Goal: Information Seeking & Learning: Learn about a topic

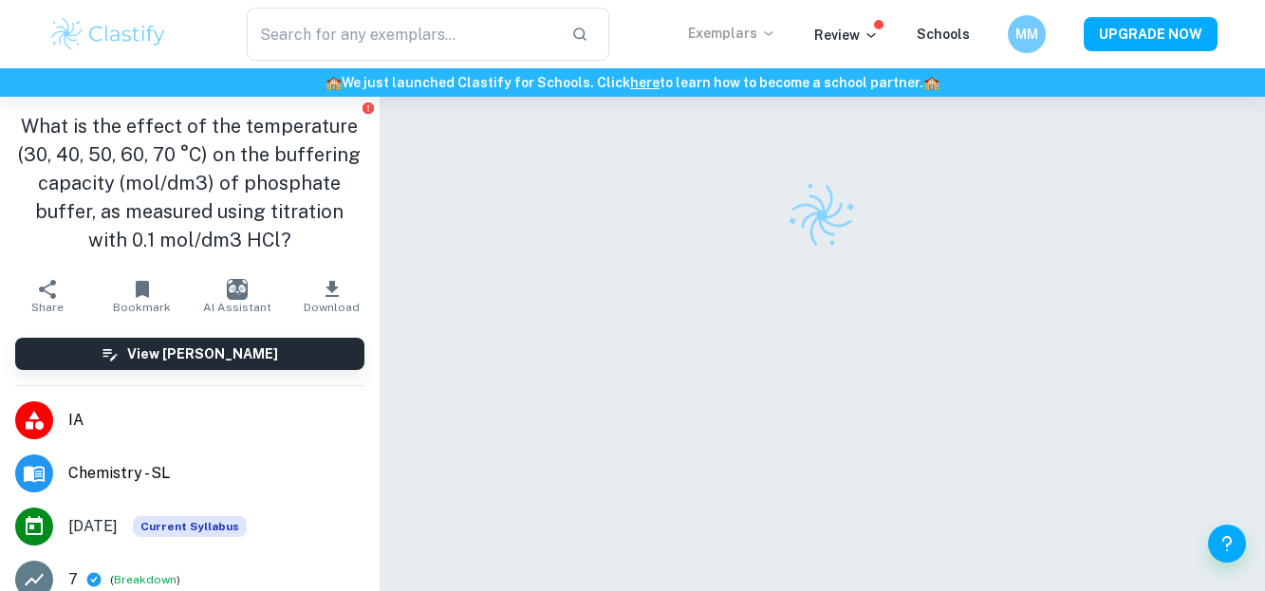
click at [775, 38] on icon at bounding box center [768, 33] width 15 height 15
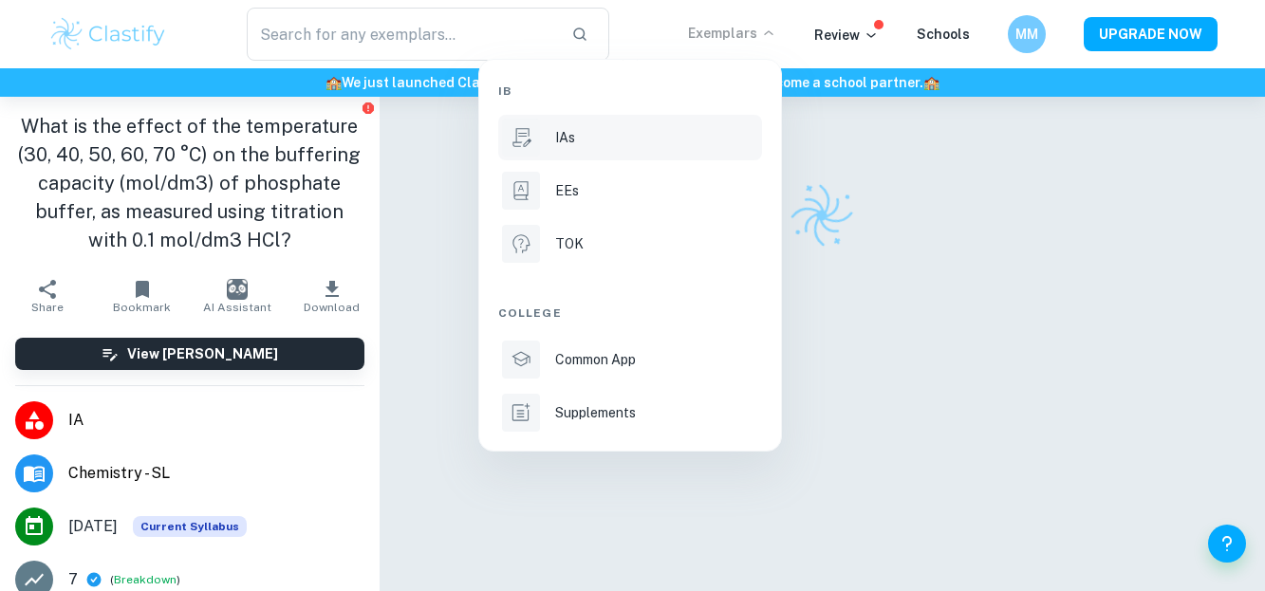
click at [633, 144] on div "IAs" at bounding box center [656, 137] width 203 height 21
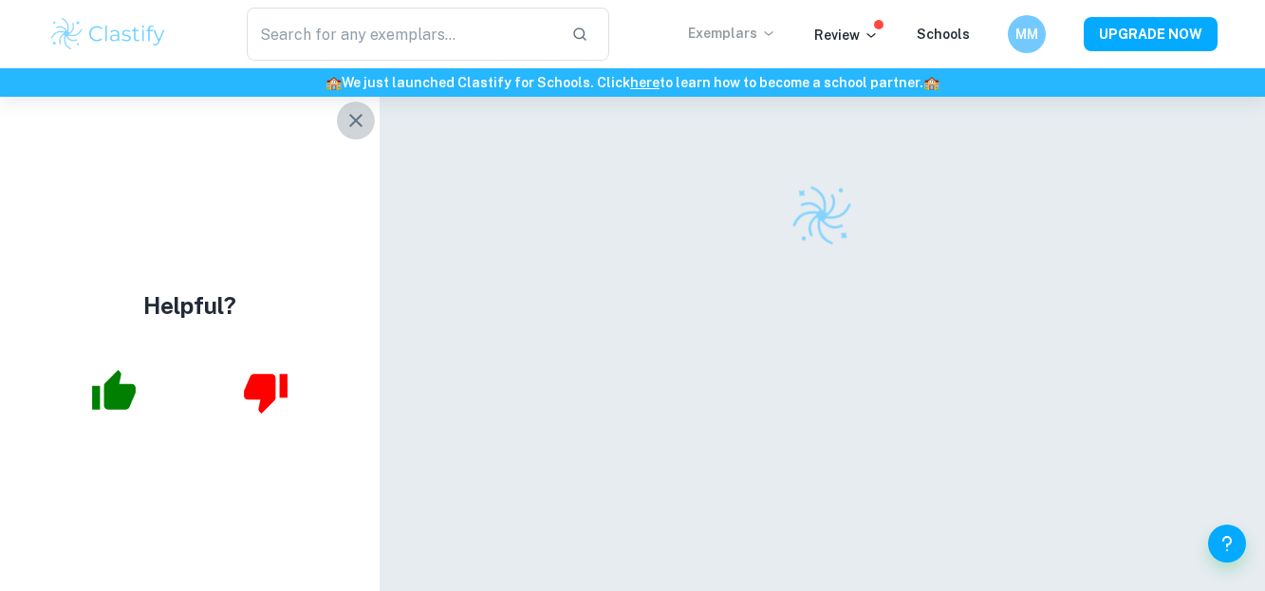
click at [359, 121] on icon "button" at bounding box center [356, 120] width 23 height 23
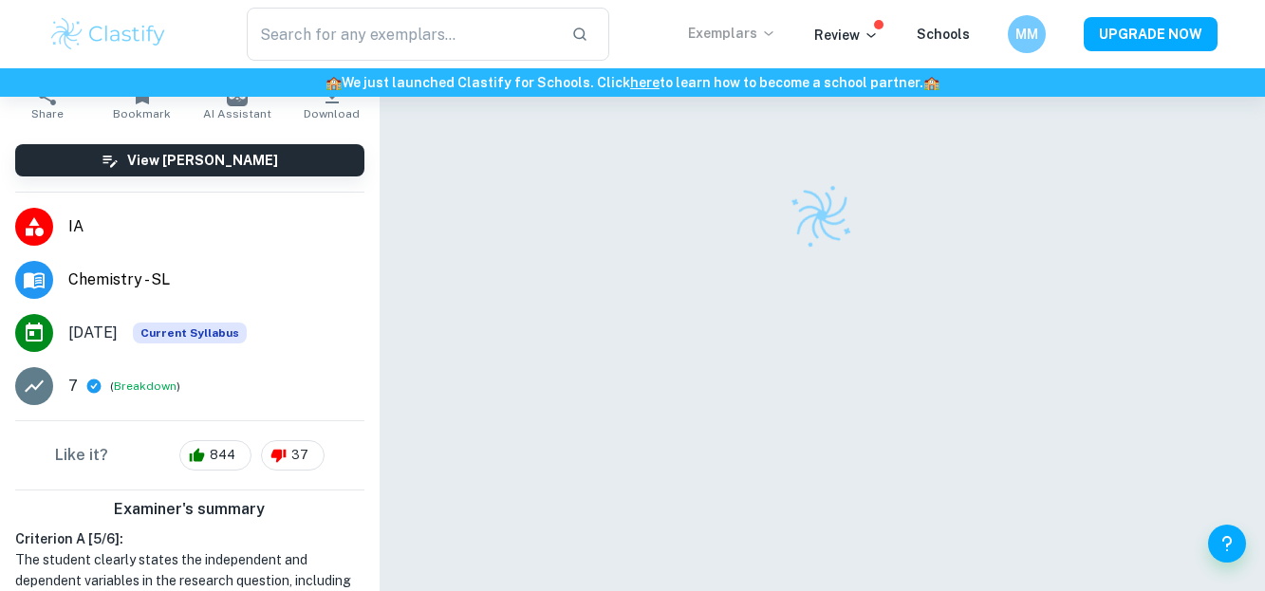
scroll to position [97, 0]
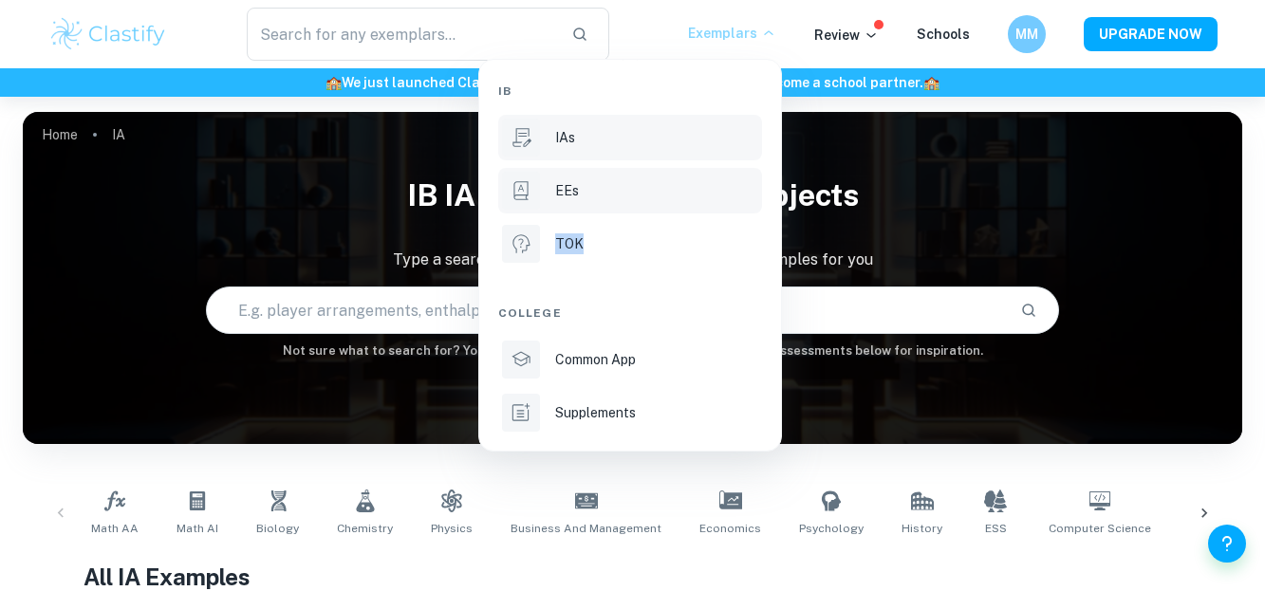
drag, startPoint x: 660, startPoint y: 217, endPoint x: 645, endPoint y: 211, distance: 15.7
click at [645, 211] on div "IB IAs EEs TOK College Common App Supplements" at bounding box center [630, 255] width 264 height 361
click at [645, 211] on li "EEs" at bounding box center [630, 191] width 264 height 46
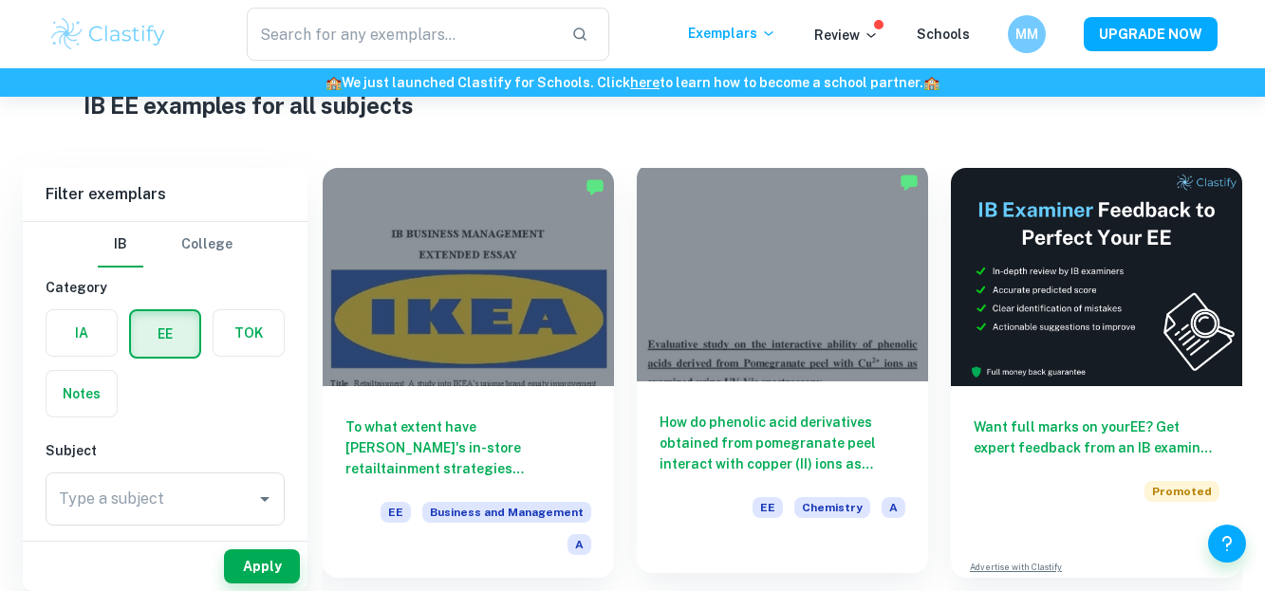
scroll to position [86, 0]
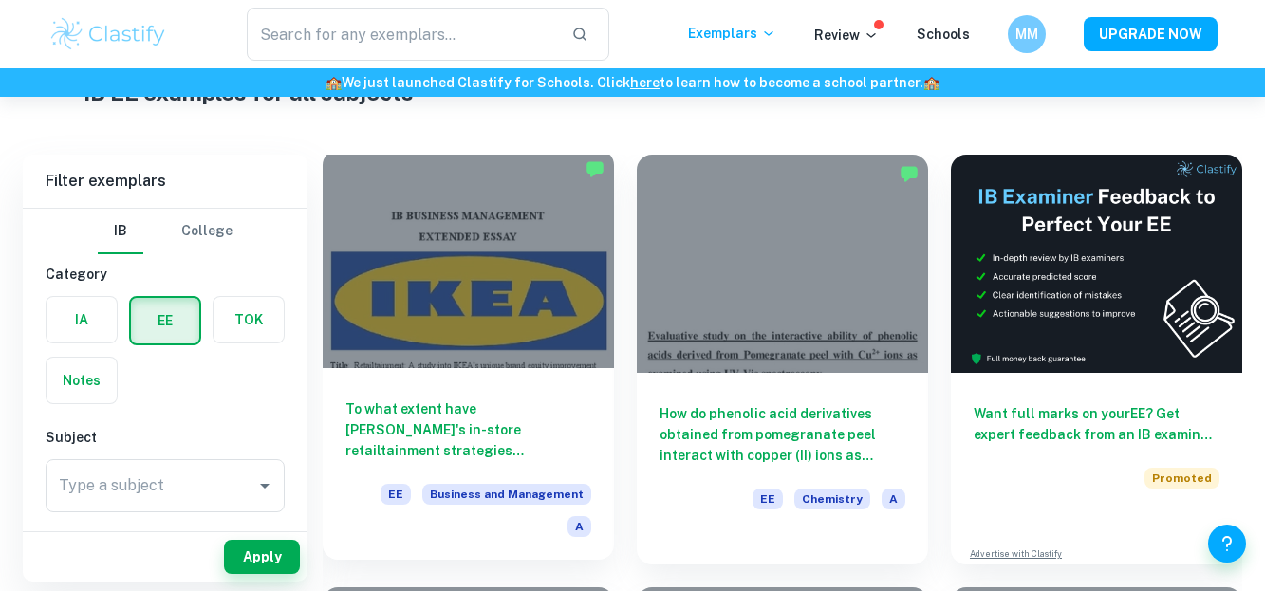
click at [487, 308] on div at bounding box center [468, 259] width 291 height 218
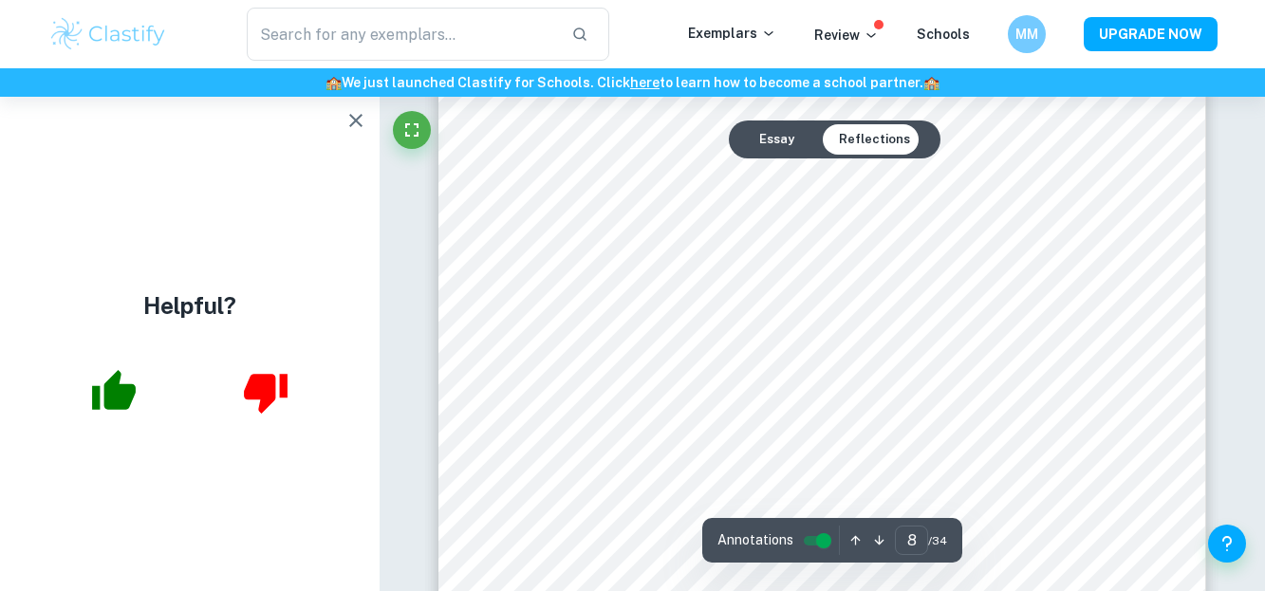
scroll to position [8133, 0]
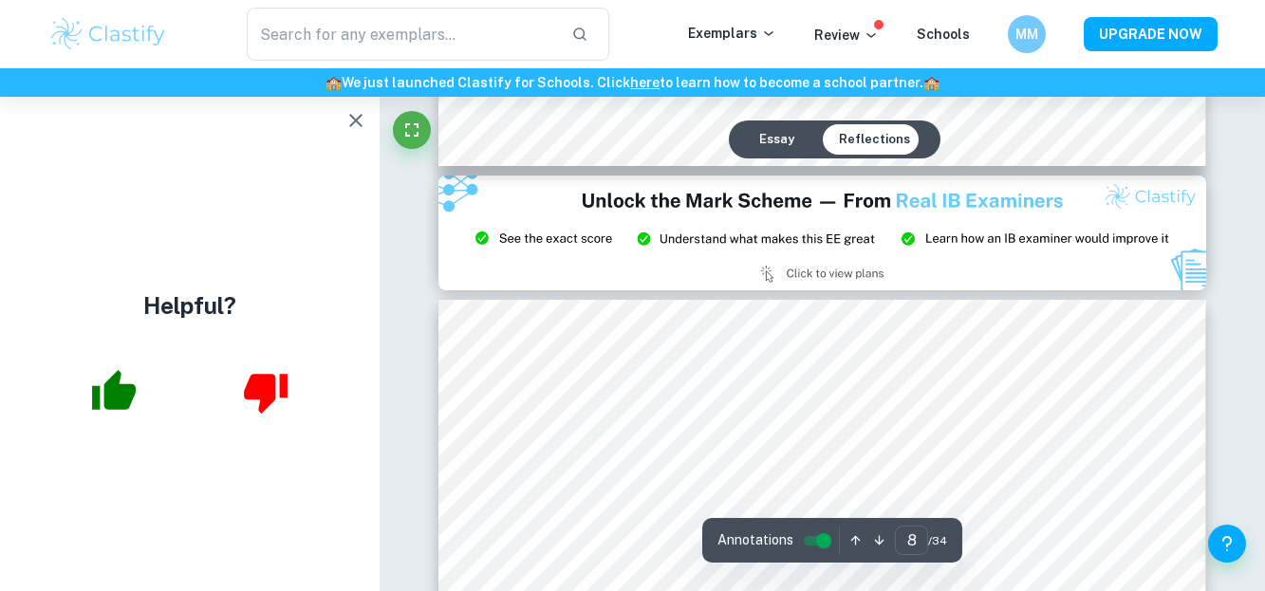
type input "9"
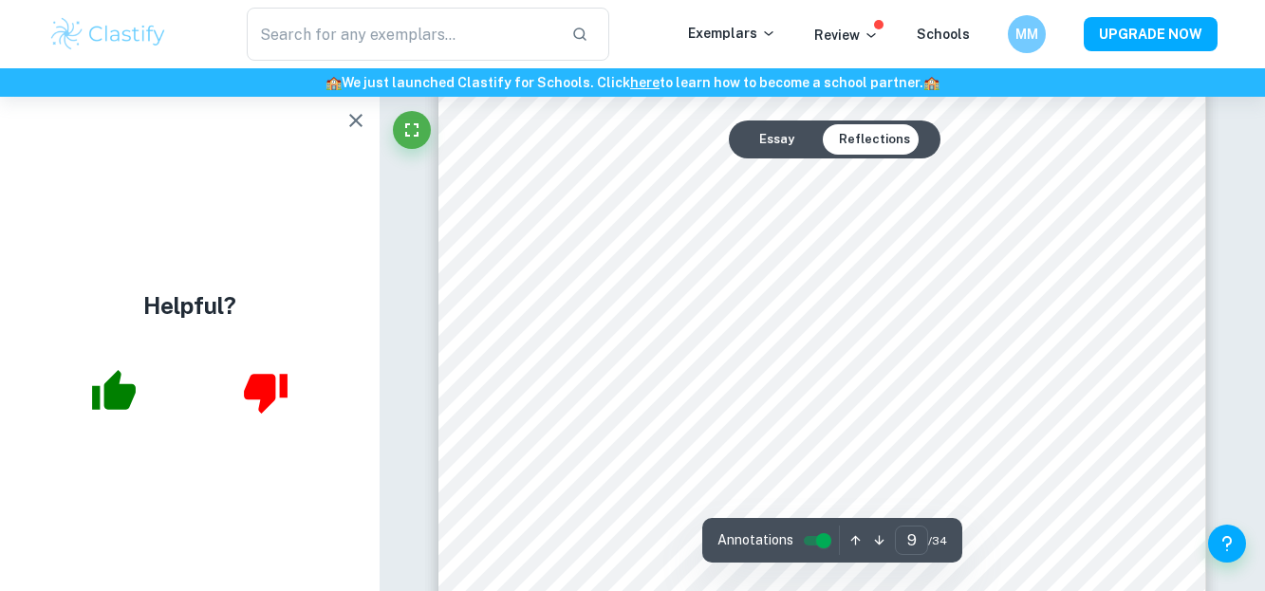
scroll to position [9391, 0]
